Goal: Transaction & Acquisition: Purchase product/service

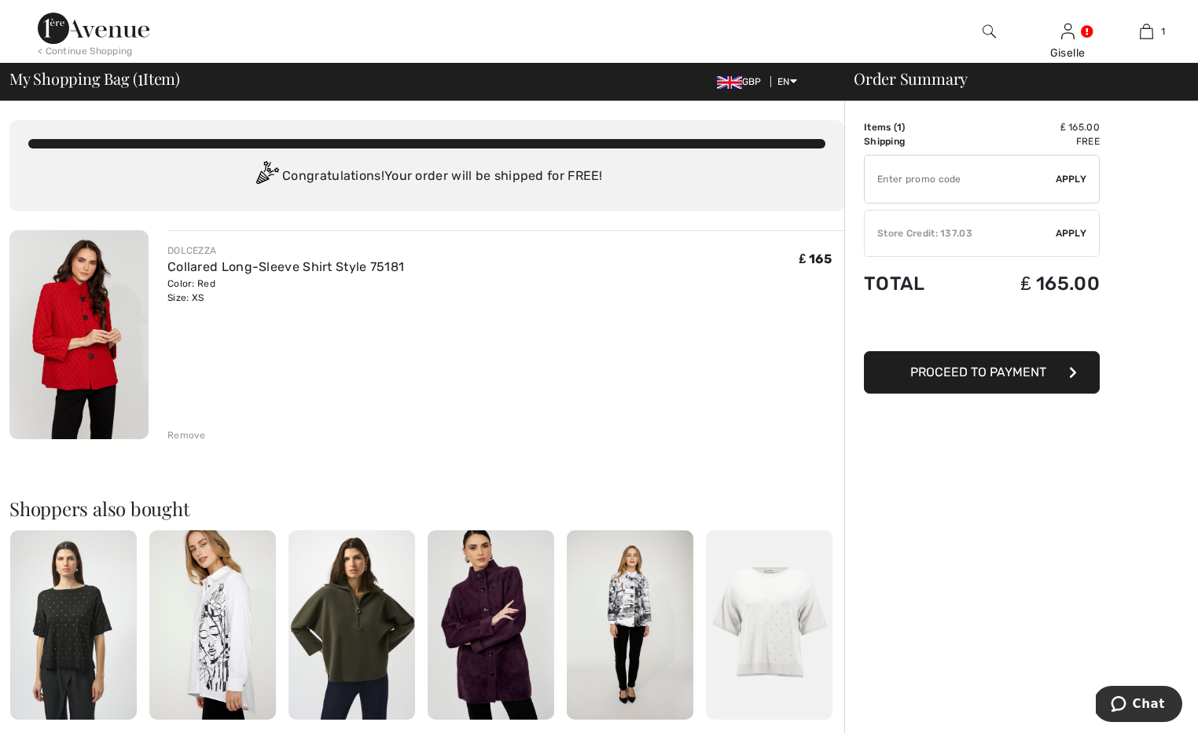
click at [1078, 378] on button "Proceed to Payment" at bounding box center [982, 372] width 236 height 42
click at [1073, 373] on icon "button" at bounding box center [1073, 372] width 8 height 13
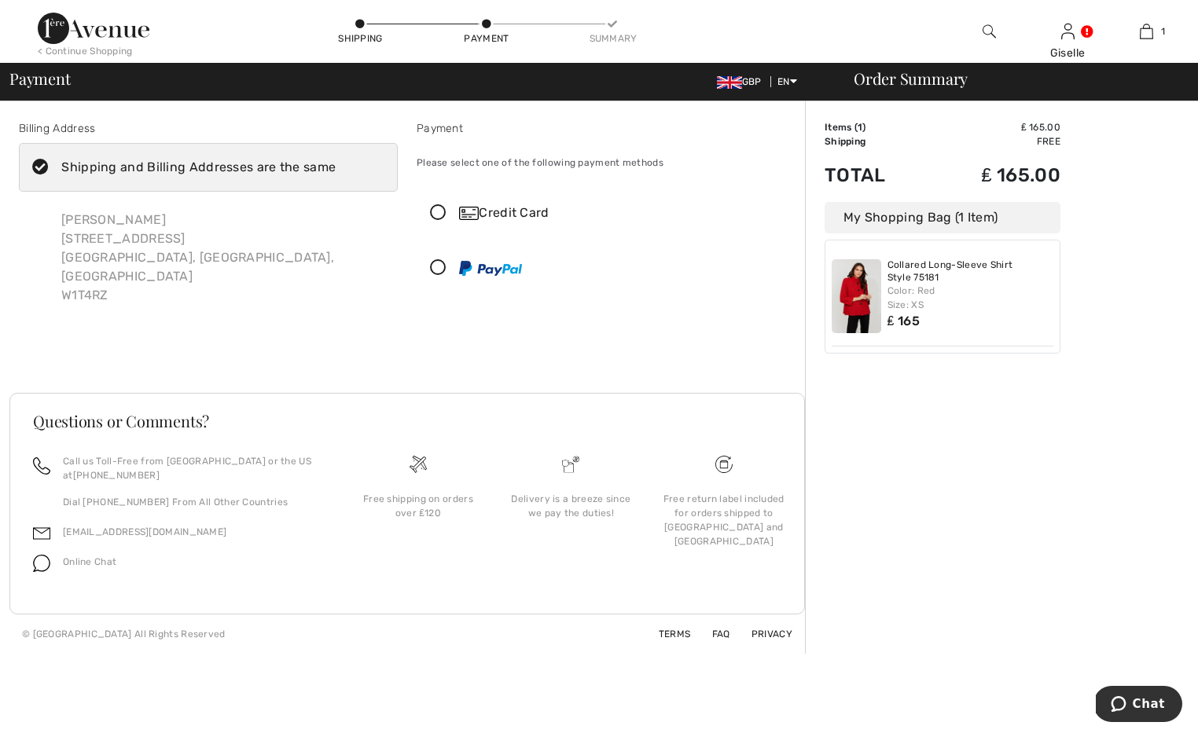
click at [437, 212] on icon at bounding box center [438, 213] width 42 height 17
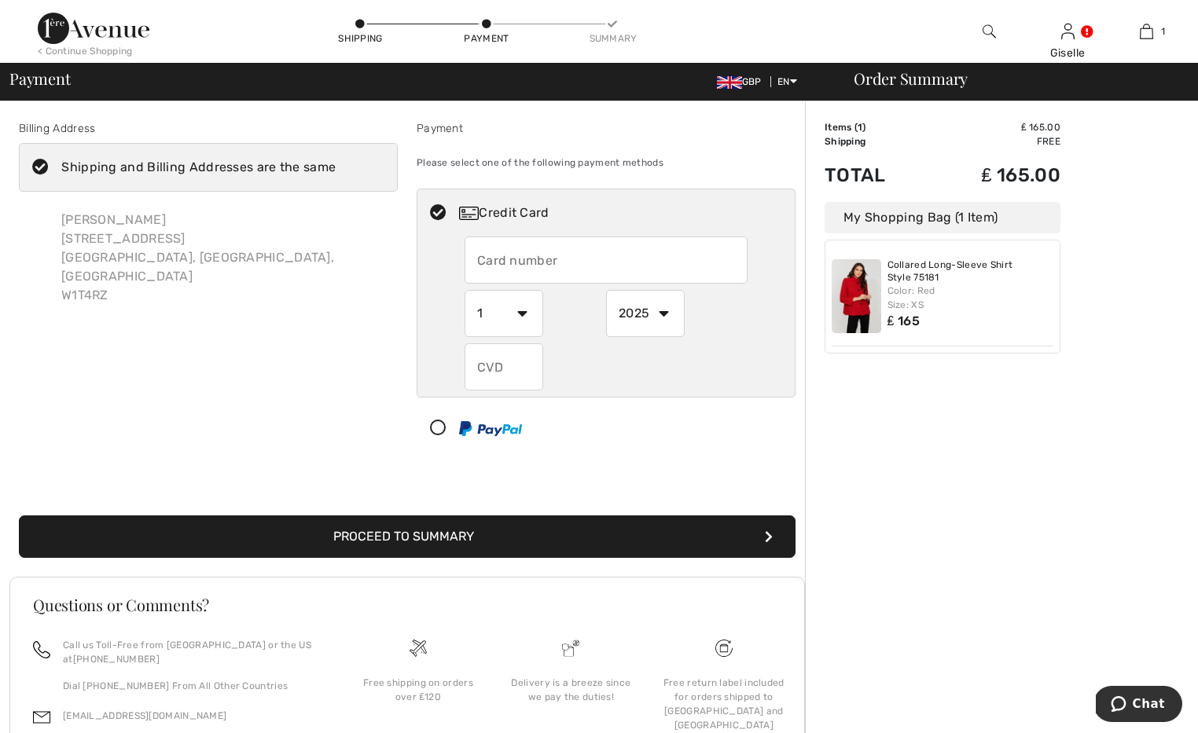
click at [512, 266] on input "text" at bounding box center [606, 260] width 283 height 47
type input "[CREDIT_CARD_NUMBER]"
select select "7"
select select "2030"
click at [526, 369] on input "text" at bounding box center [504, 366] width 79 height 47
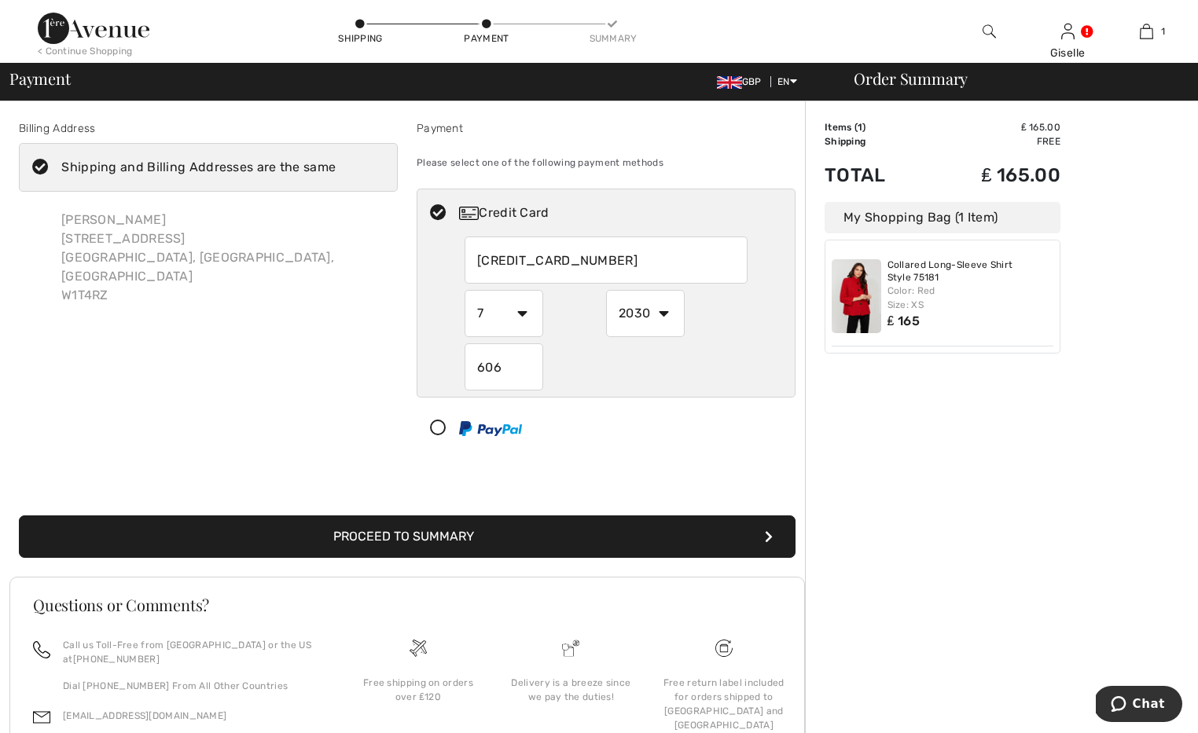
type input "6065"
click at [622, 444] on div at bounding box center [599, 428] width 365 height 47
select select "1"
select select "2025"
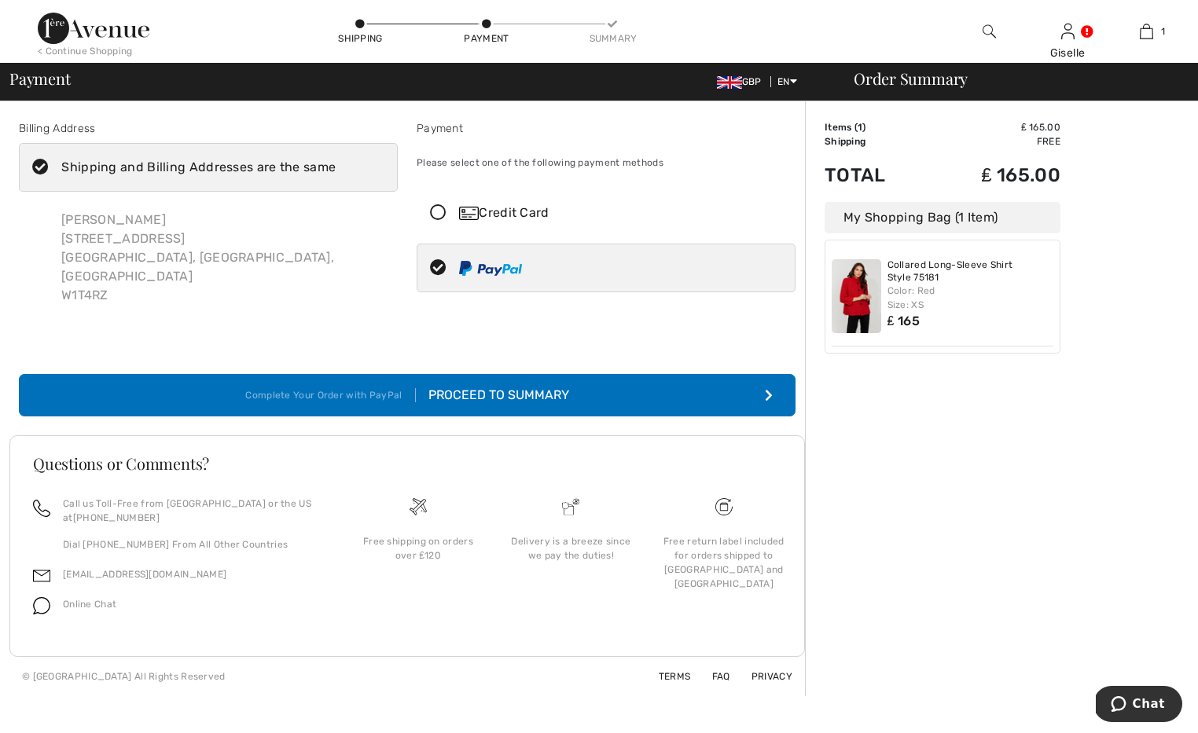
click at [675, 377] on button "Complete Your Order with PayPal Proceed to Summary" at bounding box center [407, 395] width 777 height 42
click at [765, 389] on icon "submit" at bounding box center [769, 395] width 8 height 13
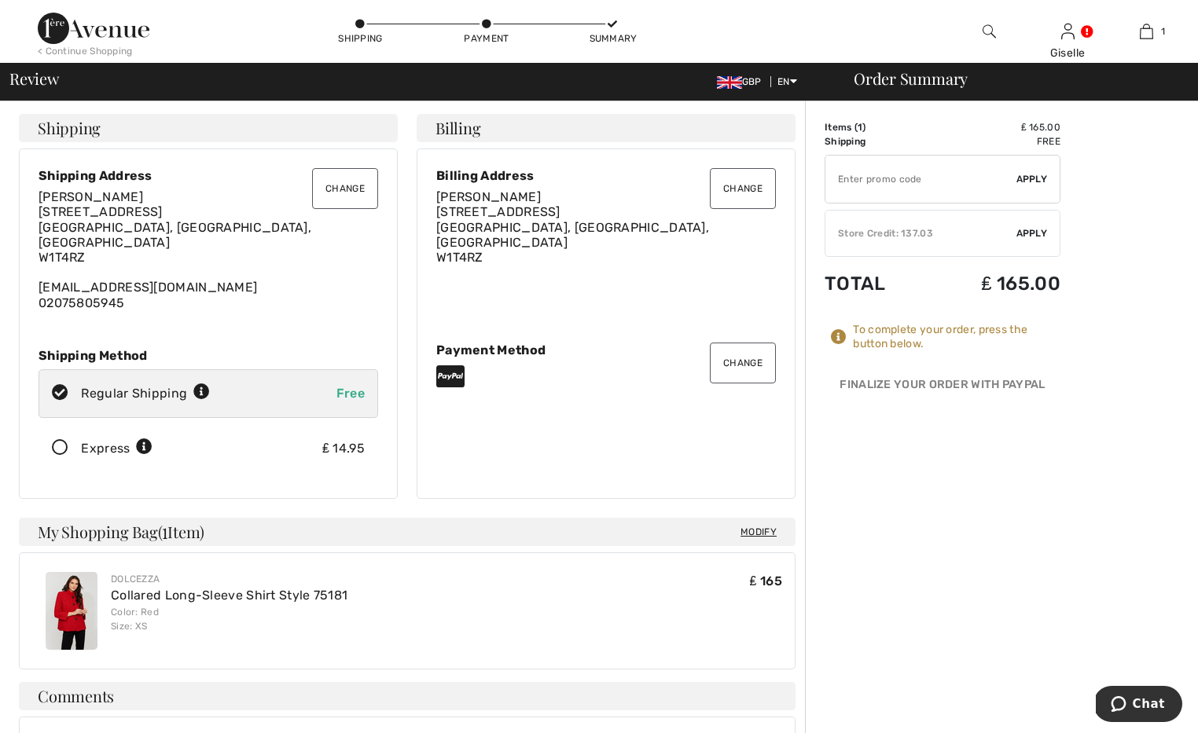
click at [1030, 234] on span "Apply" at bounding box center [1031, 233] width 31 height 14
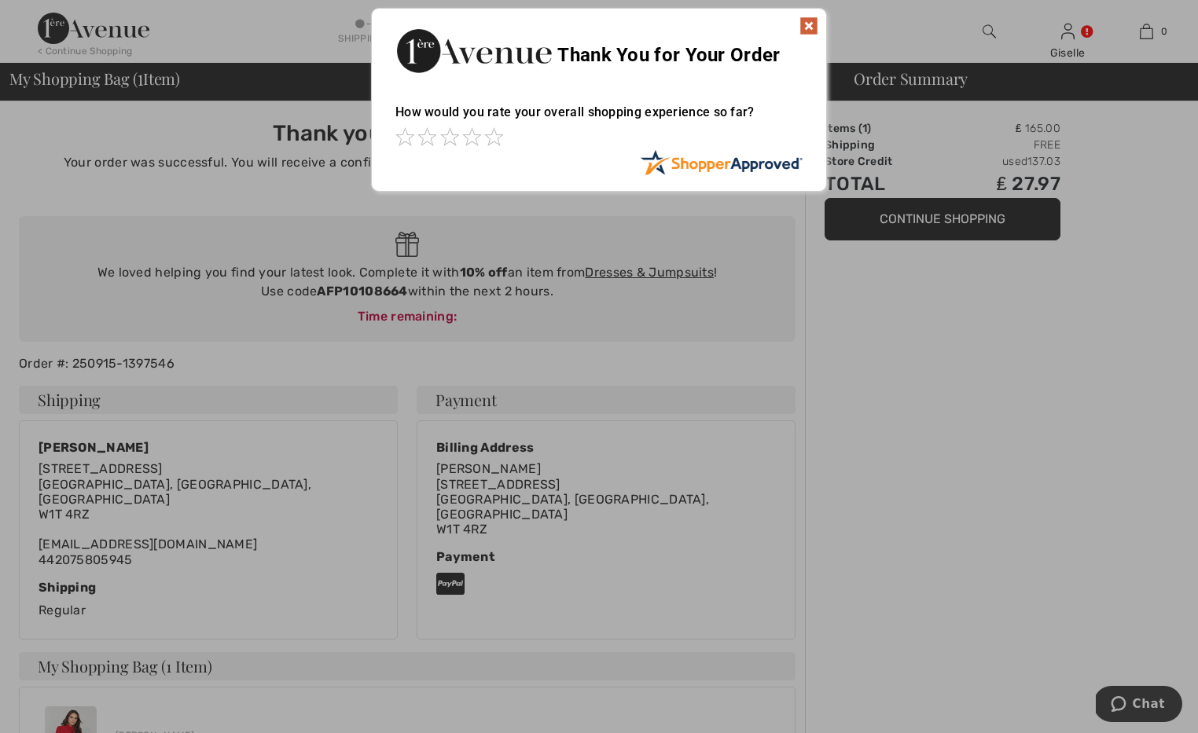
click at [813, 21] on img at bounding box center [808, 26] width 19 height 19
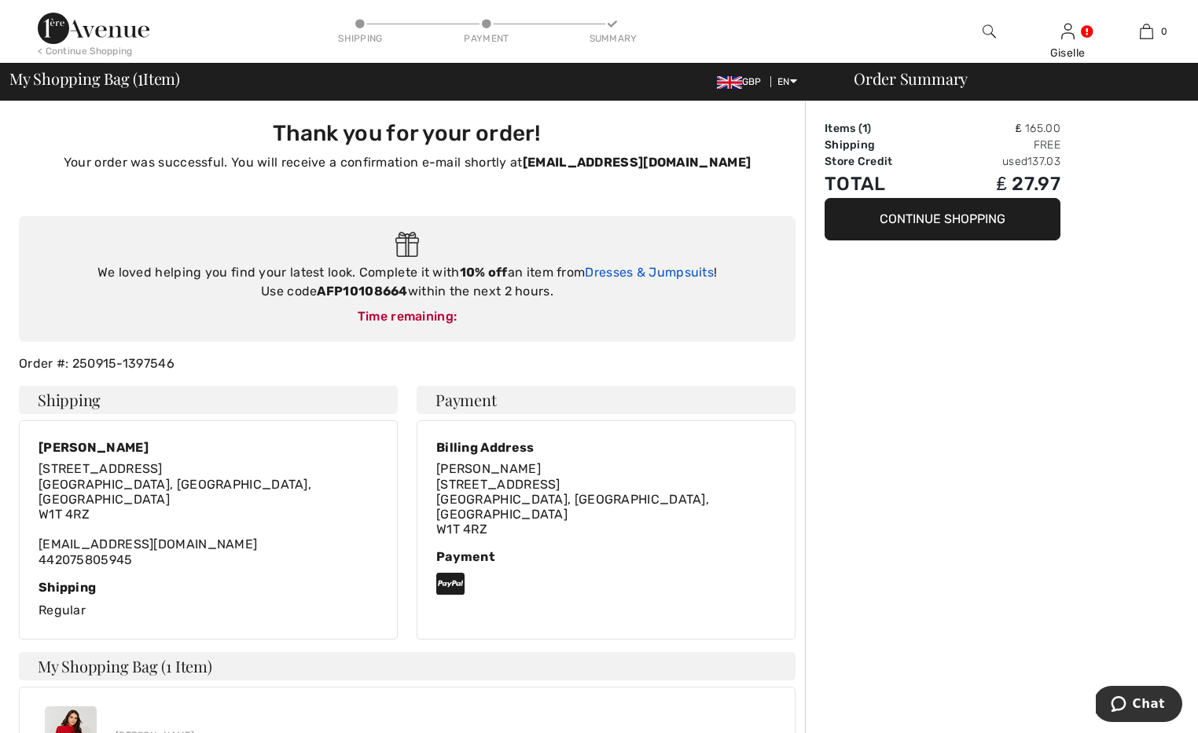
click at [688, 273] on link "Dresses & Jumpsuits" at bounding box center [649, 272] width 129 height 15
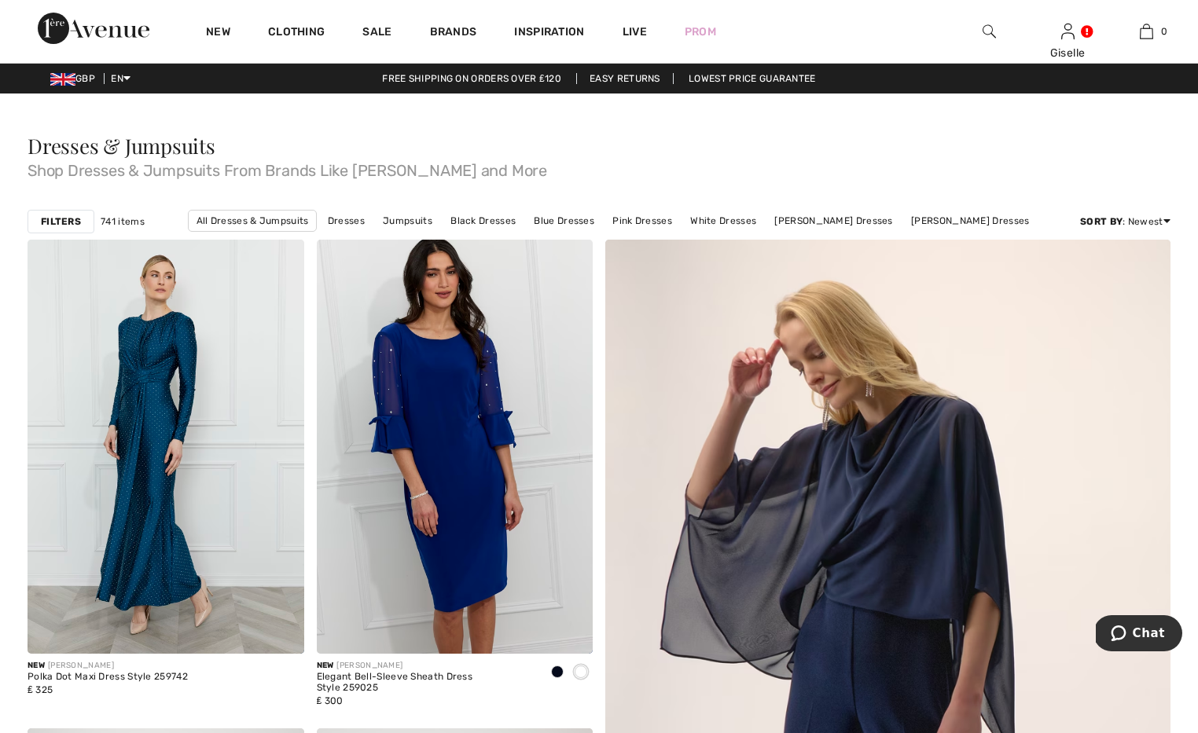
click at [990, 31] on img at bounding box center [988, 31] width 13 height 19
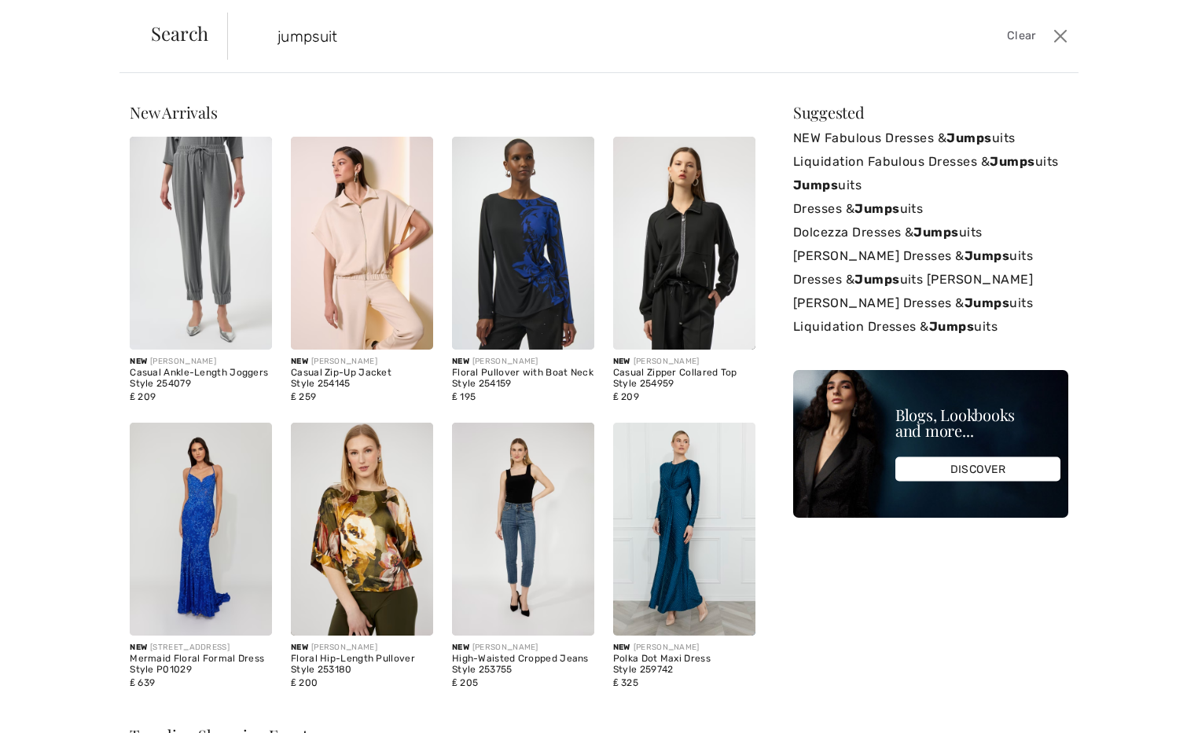
type input "jumpsuits"
